Goal: Browse casually

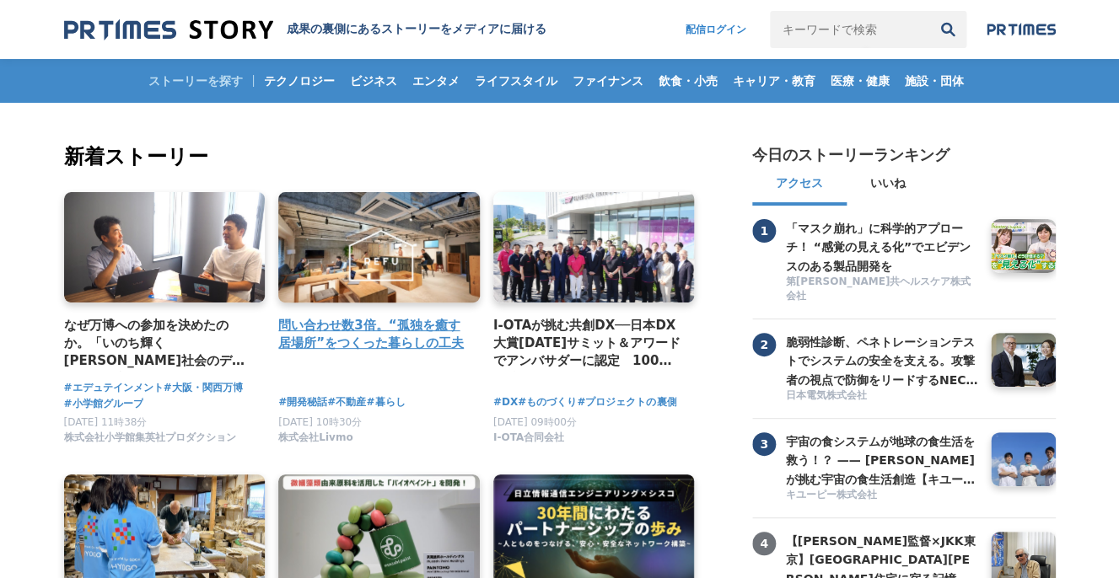
click at [413, 290] on link at bounding box center [379, 248] width 212 height 116
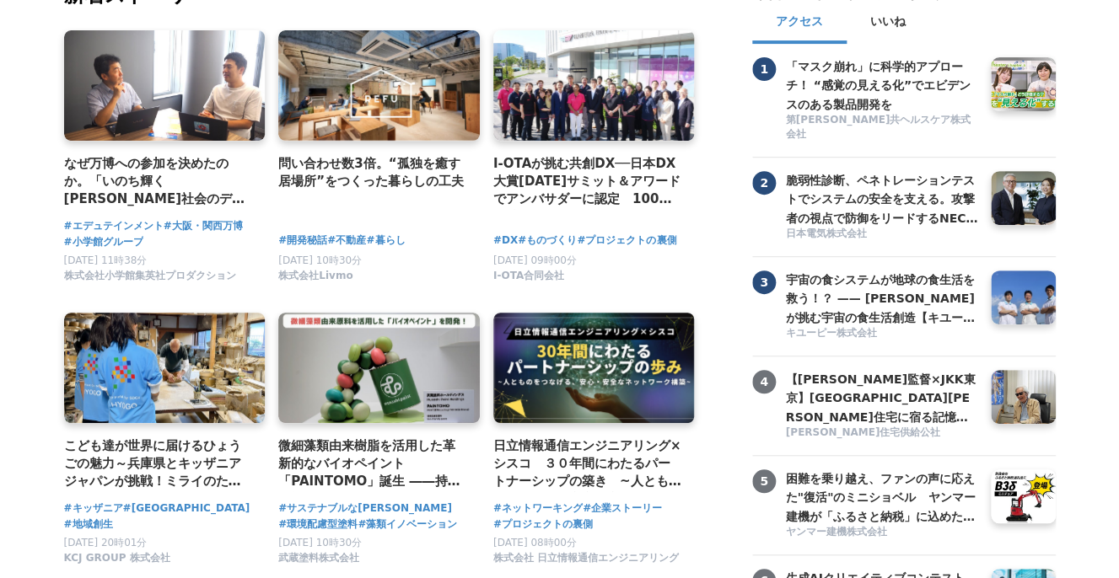
scroll to position [167, 0]
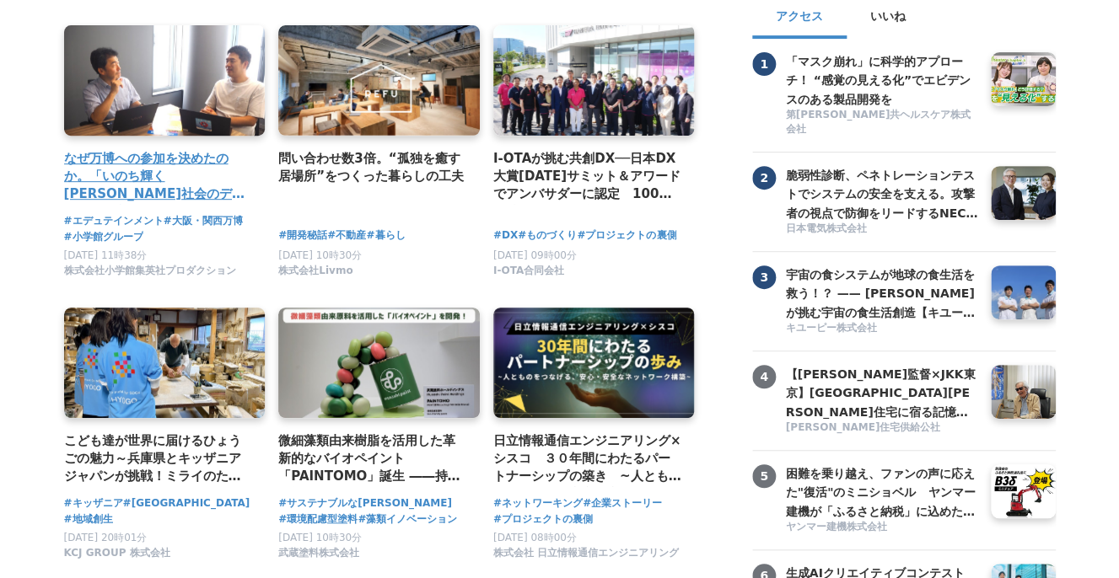
click at [121, 94] on link at bounding box center [165, 81] width 212 height 116
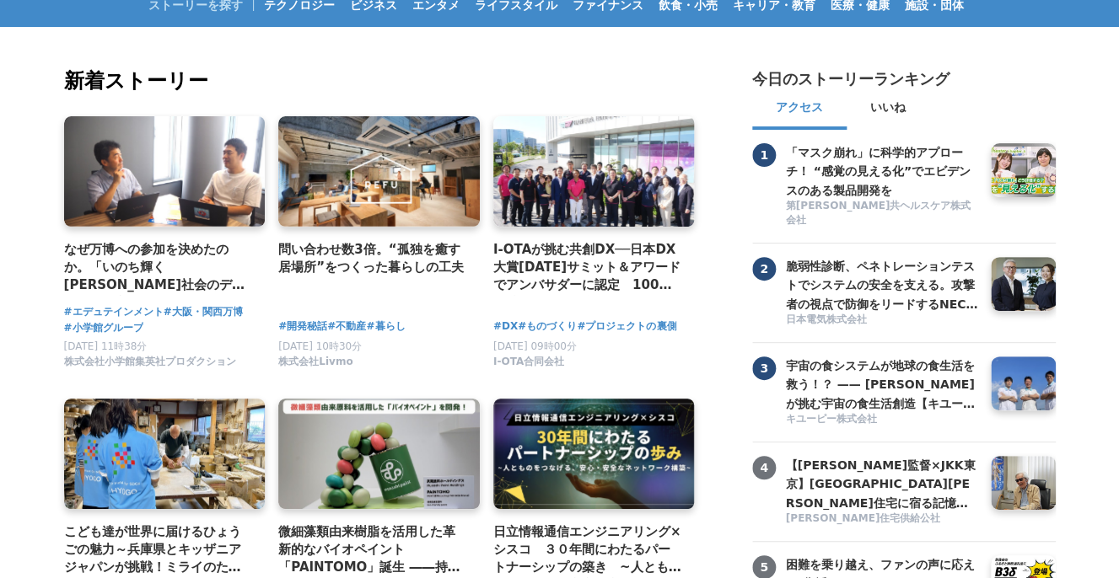
scroll to position [83, 0]
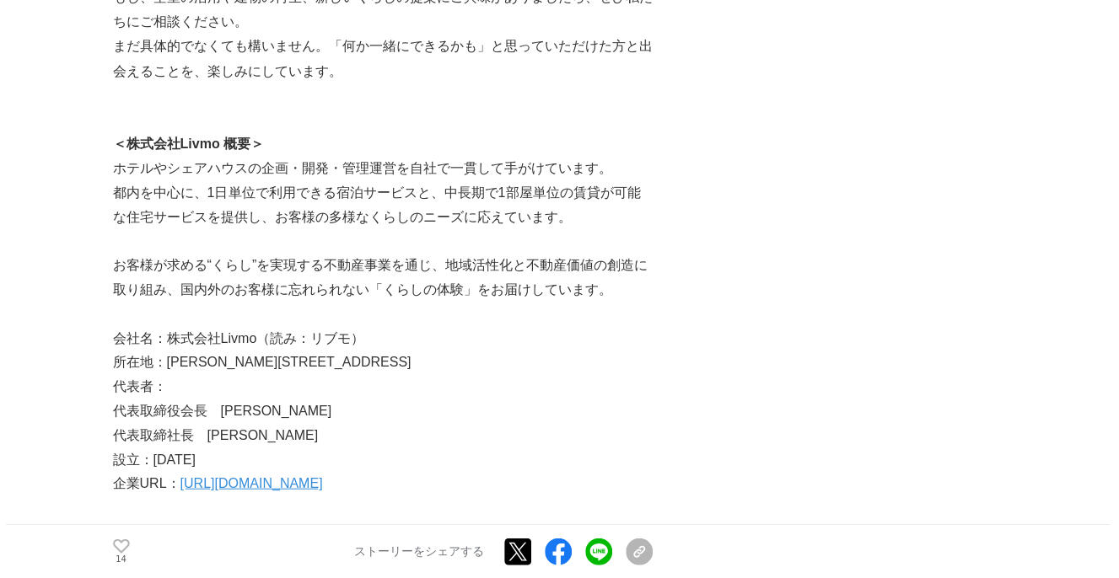
scroll to position [7914, 0]
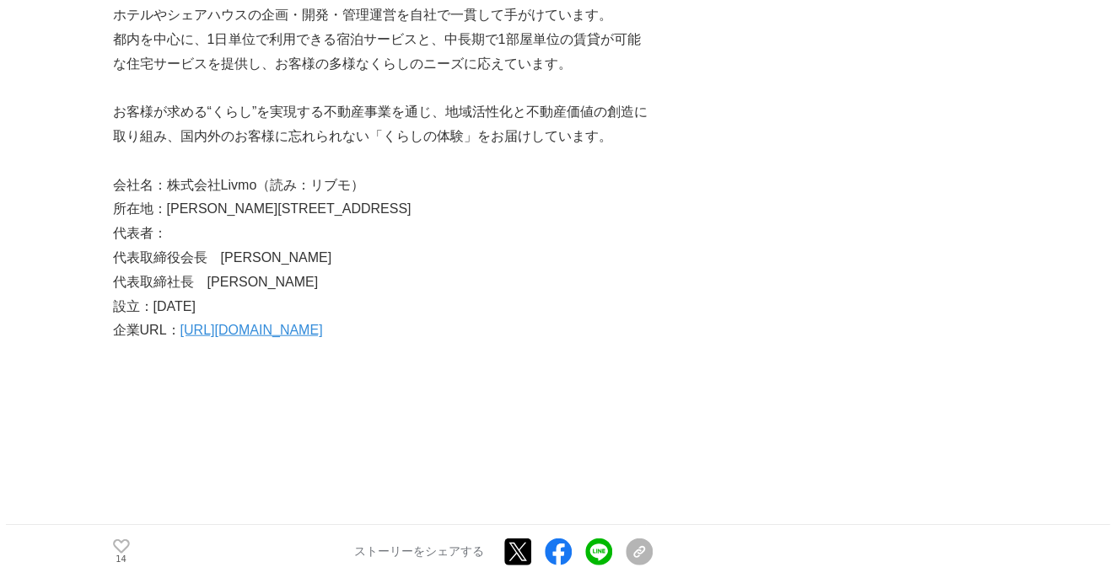
click at [228, 335] on link "https://livmo.co/" at bounding box center [251, 330] width 142 height 14
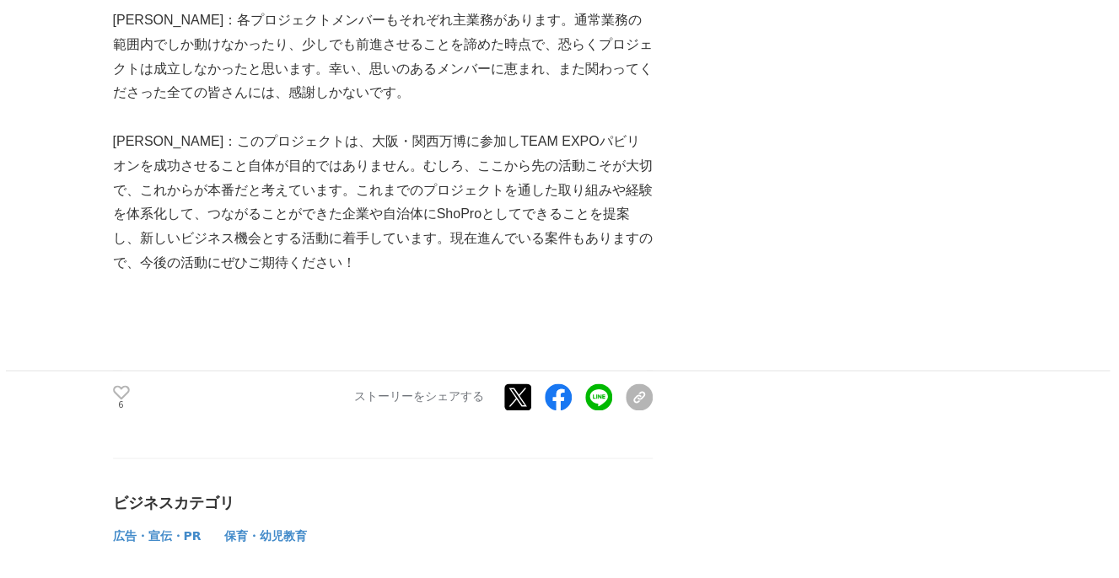
scroll to position [7483, 0]
